Goal: Task Accomplishment & Management: Use online tool/utility

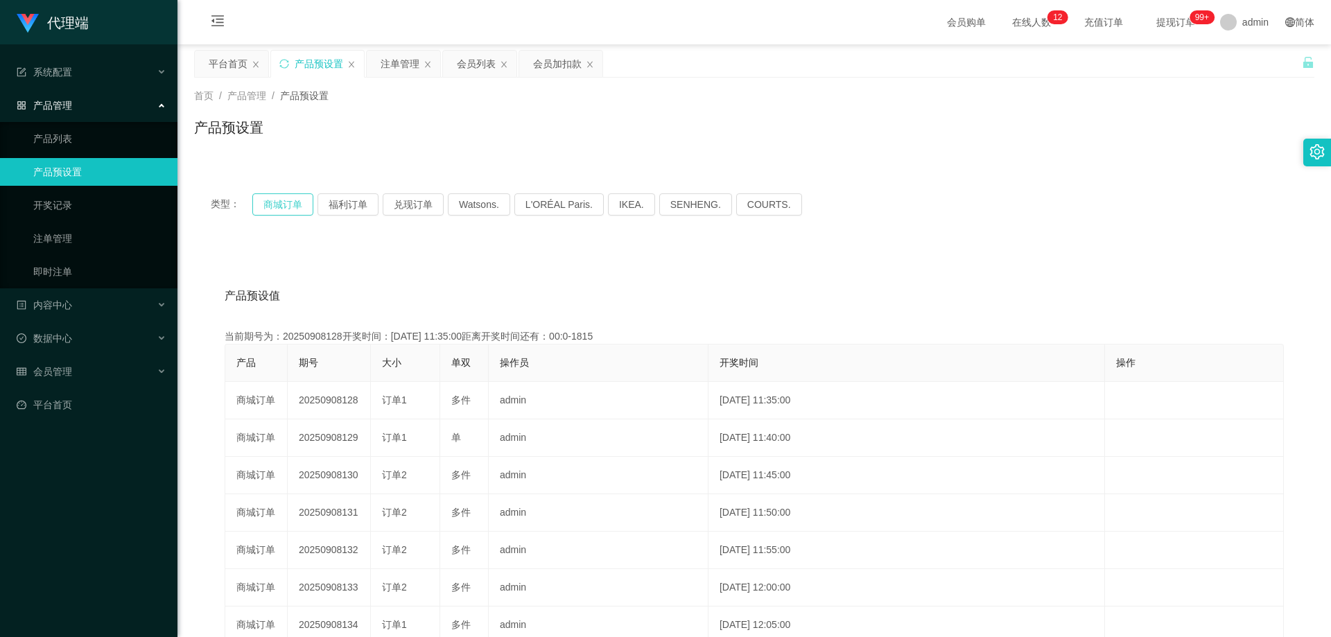
click at [276, 209] on button "商城订单" at bounding box center [282, 204] width 61 height 22
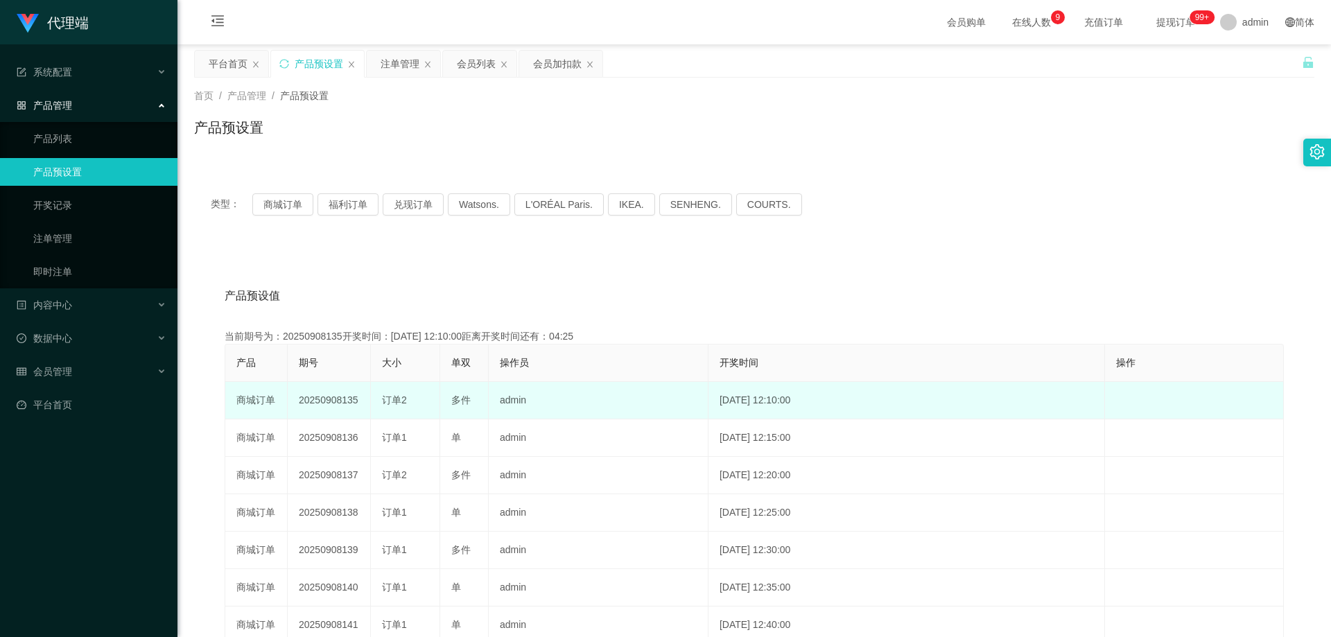
drag, startPoint x: 300, startPoint y: 403, endPoint x: 363, endPoint y: 400, distance: 63.2
click at [363, 400] on td "20250908135" at bounding box center [329, 400] width 83 height 37
copy td "20250908135"
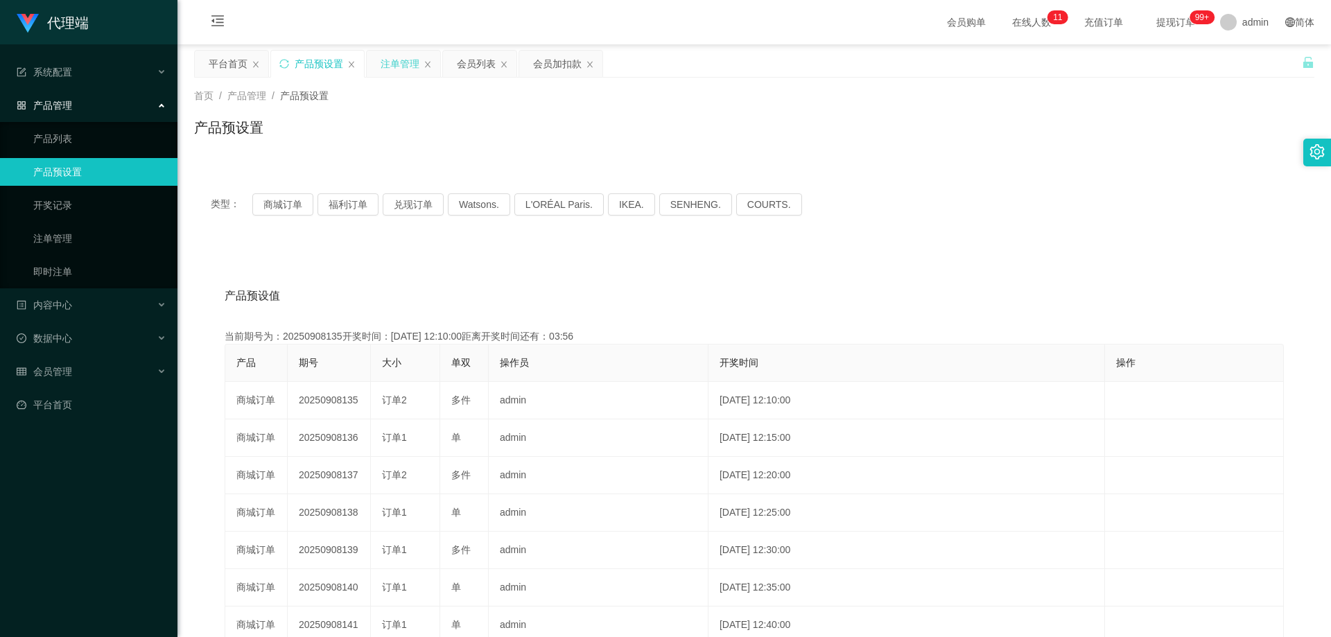
click at [384, 67] on div "注单管理" at bounding box center [400, 64] width 39 height 26
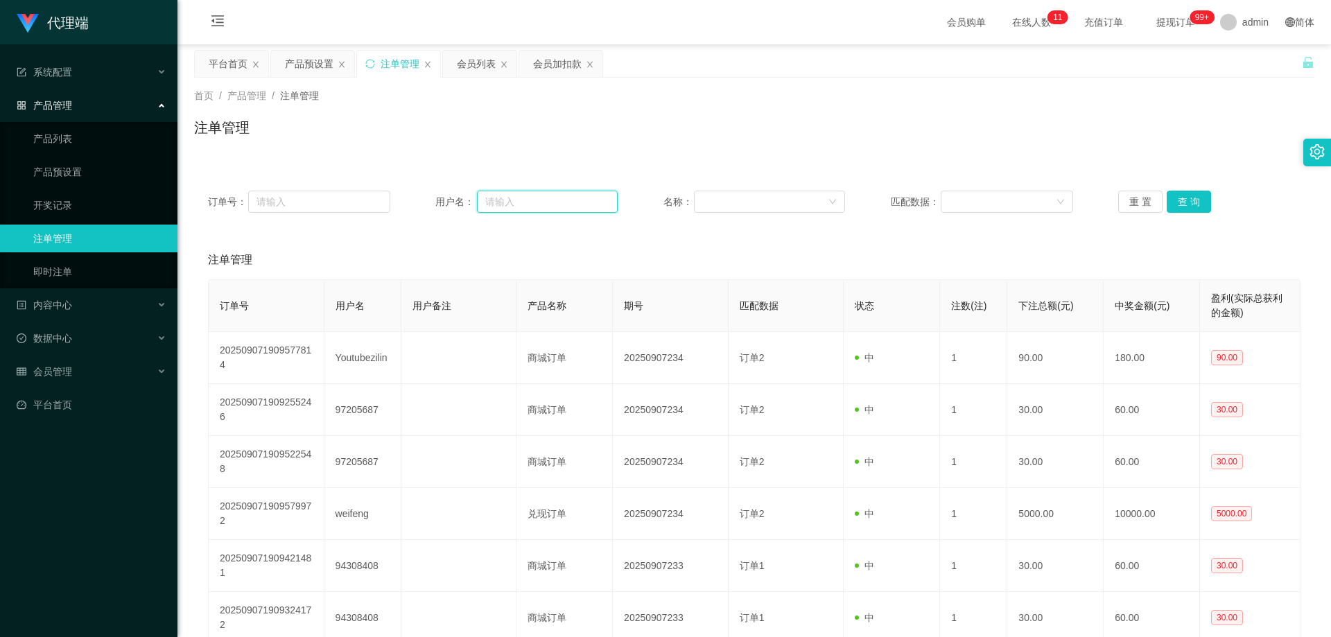
click at [539, 196] on input "text" at bounding box center [547, 202] width 141 height 22
paste input "jiezhi2611"
type input "jiezhi2611"
click at [1191, 203] on button "查 询" at bounding box center [1189, 202] width 44 height 22
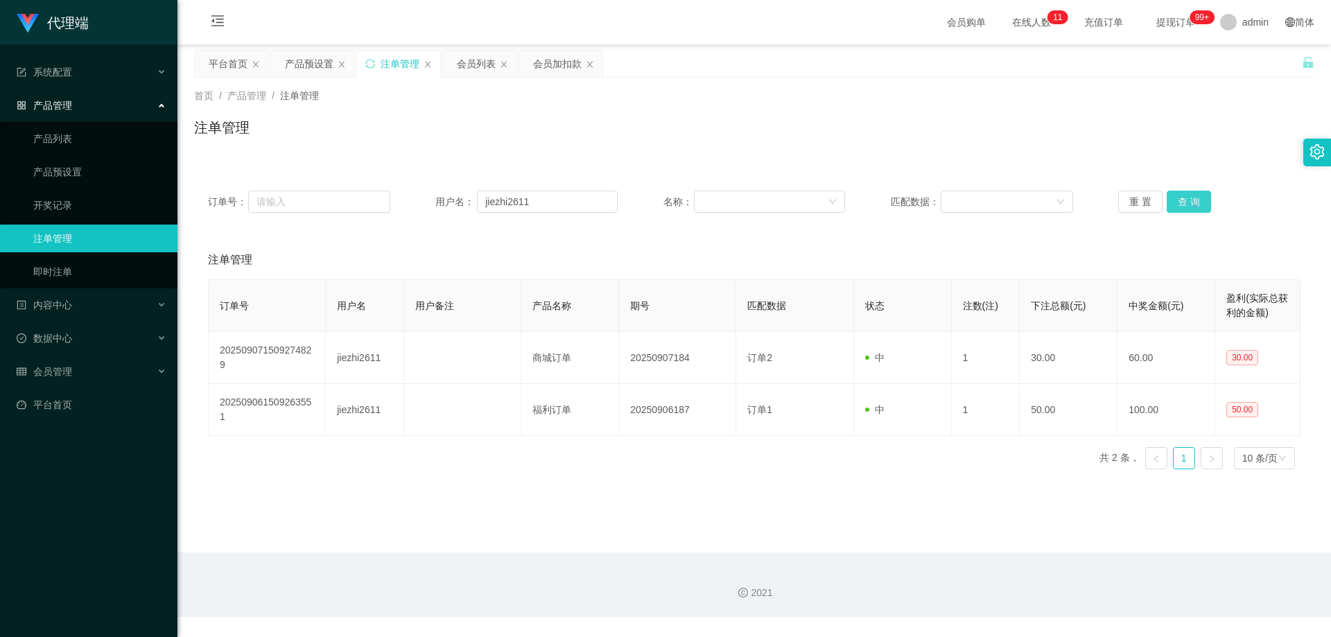
click at [1191, 203] on button "查 询" at bounding box center [1189, 202] width 44 height 22
click at [1191, 203] on div "重 置 查 询" at bounding box center [1209, 202] width 182 height 22
click at [1191, 205] on button "查 询" at bounding box center [1189, 202] width 44 height 22
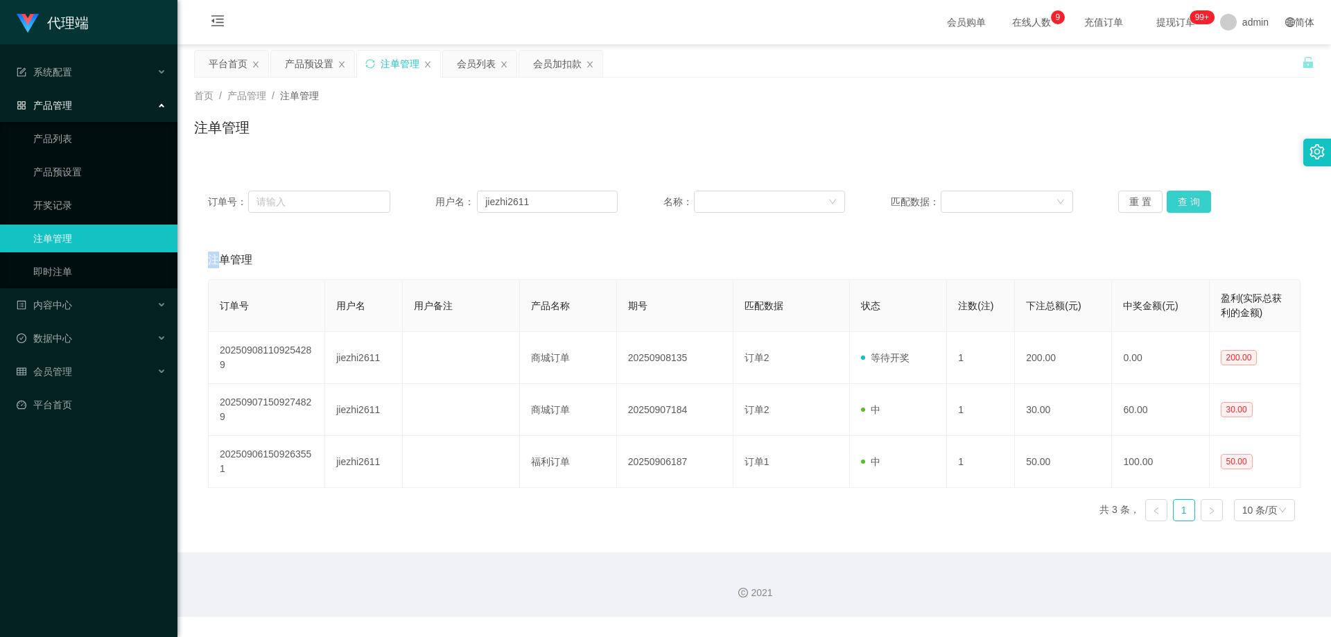
click at [1179, 205] on button "查 询" at bounding box center [1189, 202] width 44 height 22
click at [1181, 201] on button "查 询" at bounding box center [1189, 202] width 44 height 22
drag, startPoint x: 545, startPoint y: 199, endPoint x: 364, endPoint y: 202, distance: 181.0
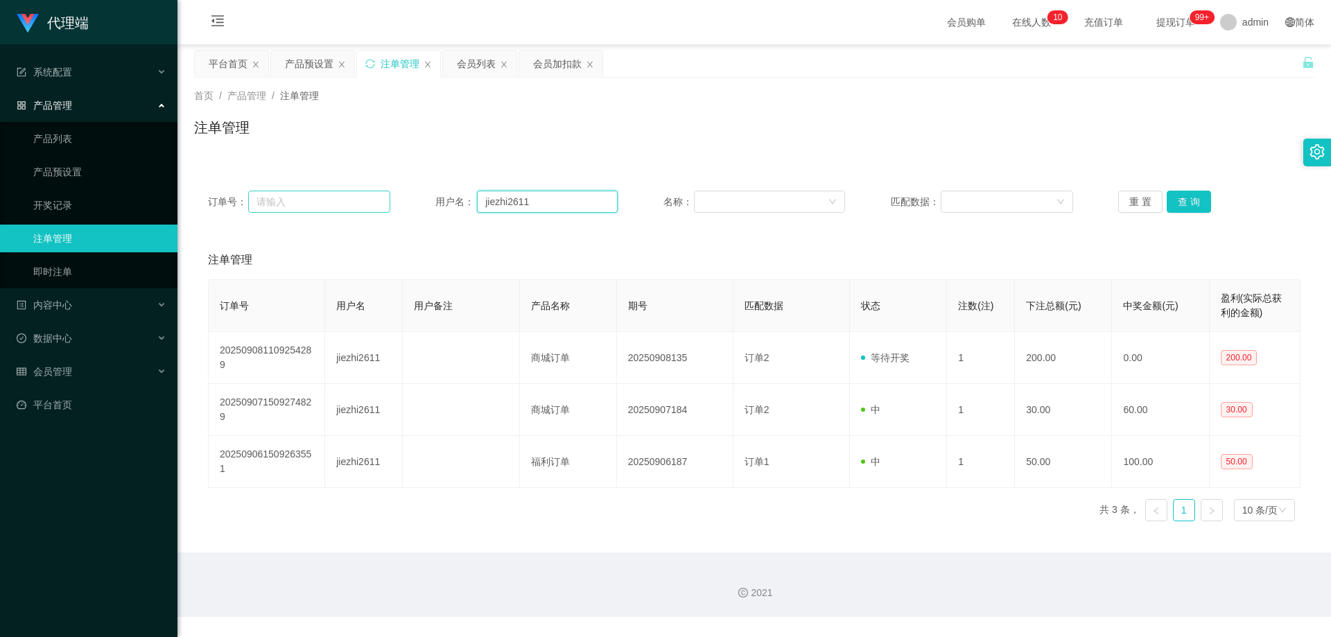
click at [364, 202] on div "订单号： 用户名： jiezhi2611 名称： 匹配数据： 重 置 查 询" at bounding box center [754, 202] width 1093 height 22
click at [478, 67] on div "会员列表" at bounding box center [476, 64] width 39 height 26
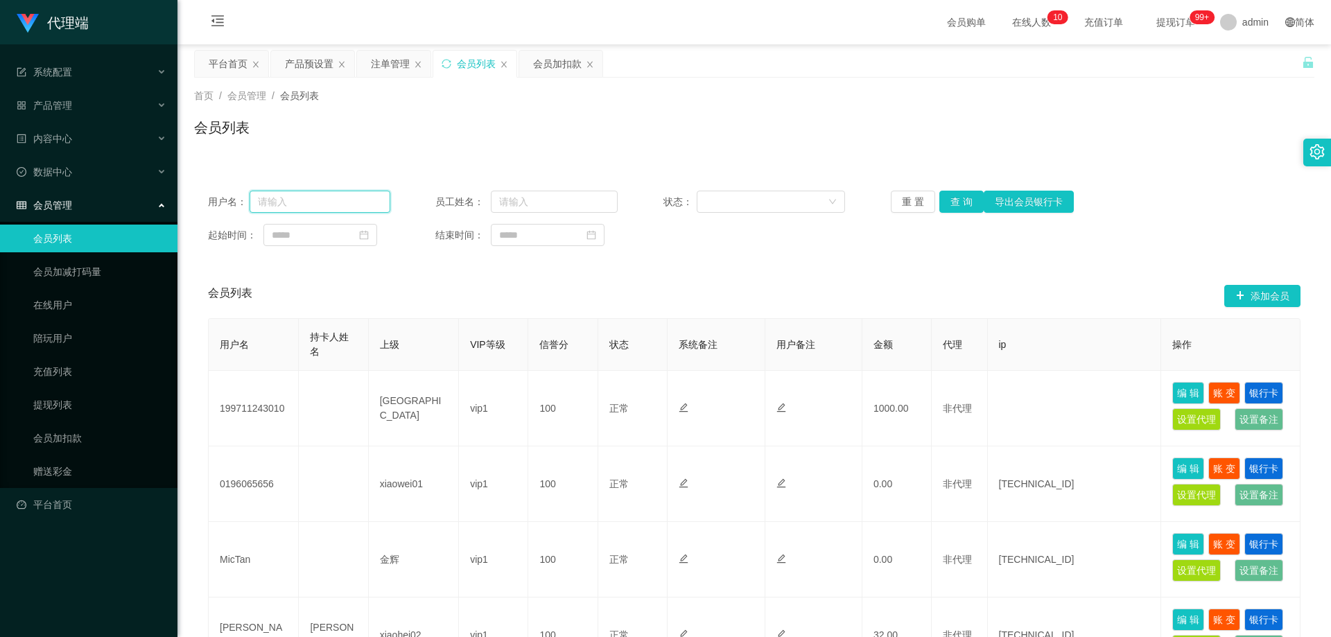
click at [293, 196] on input "text" at bounding box center [320, 202] width 141 height 22
paste input "jiezhi2611"
type input "jiezhi2611"
click at [956, 203] on button "查 询" at bounding box center [962, 202] width 44 height 22
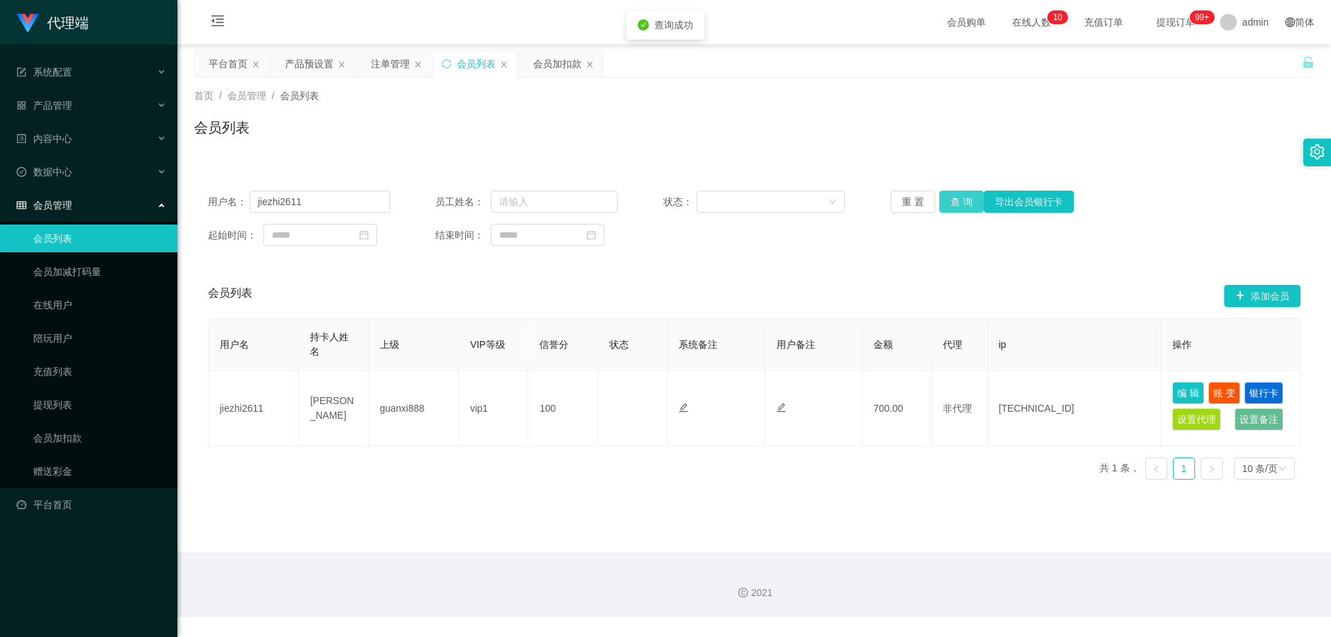
click at [956, 203] on button "查 询" at bounding box center [962, 202] width 44 height 22
